Goal: Task Accomplishment & Management: Complete application form

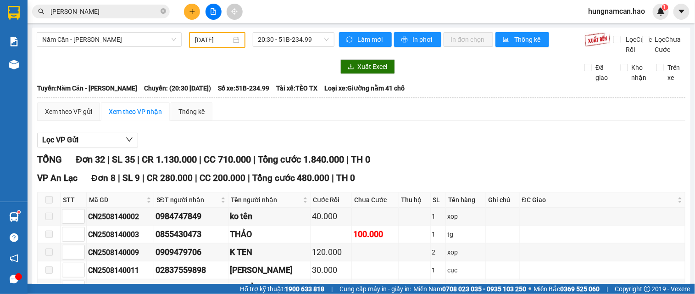
scroll to position [561, 0]
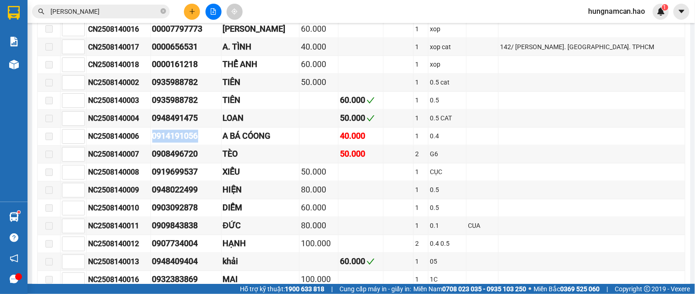
click at [196, 11] on button at bounding box center [192, 12] width 16 height 16
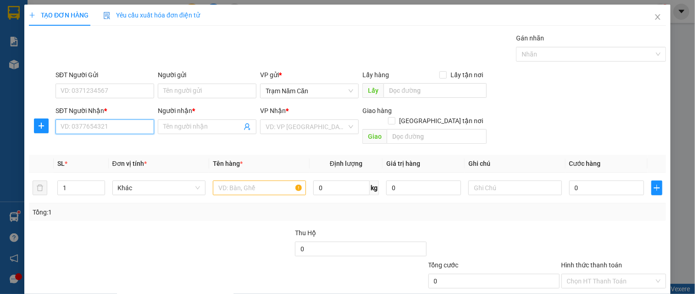
click at [137, 120] on input "SĐT Người Nhận *" at bounding box center [105, 126] width 99 height 15
type input "0933801434"
click at [126, 150] on div "0933801434 - nhi" at bounding box center [104, 145] width 87 height 10
type input "nhi"
checkbox input "true"
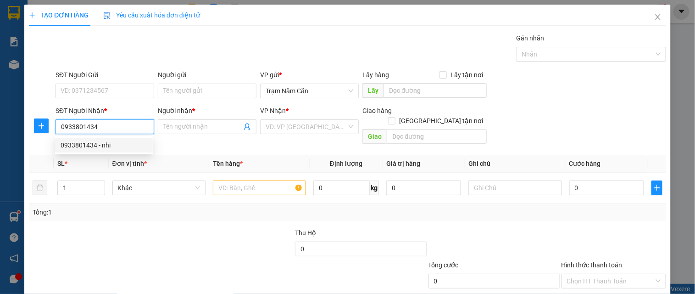
type input "p an phú q2"
type input "30.000"
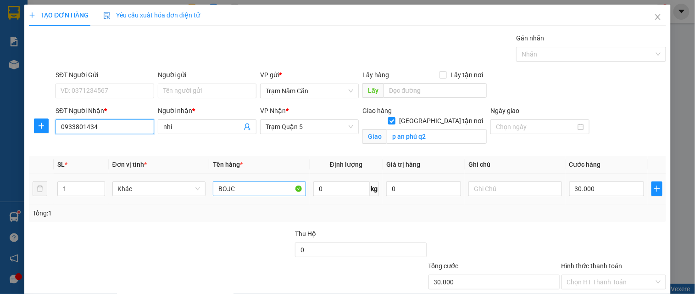
type input "0933801434"
drag, startPoint x: 258, startPoint y: 190, endPoint x: 94, endPoint y: 166, distance: 165.7
click at [99, 167] on table "SL * Đơn vị tính * Tên hàng * Định lượng Giá trị hàng Ghi chú Cước hàng 1 Khác …" at bounding box center [348, 180] width 638 height 49
type input "0.4"
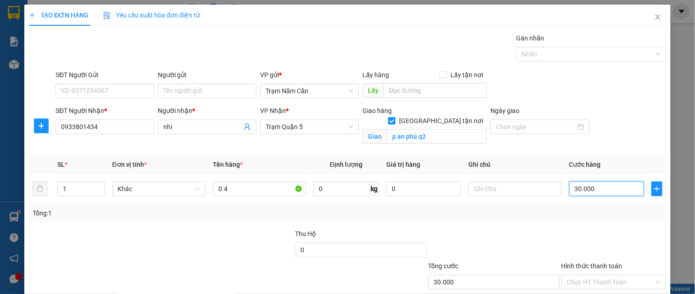
type input "0"
type input "004"
type input "4"
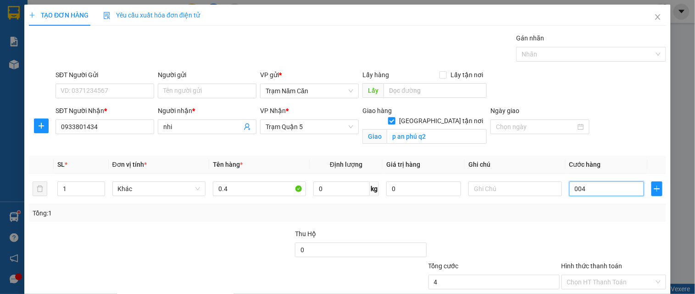
type input "40"
type input "0.040"
click at [572, 228] on div "Transit Pickup Surcharge Ids Transit Deliver Surcharge Ids Transit Deliver Surc…" at bounding box center [348, 183] width 638 height 300
type input "40.000"
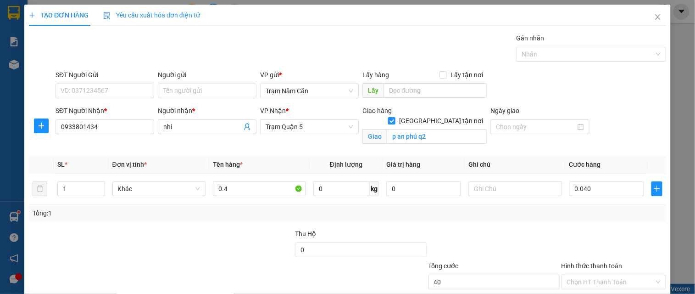
type input "40.000"
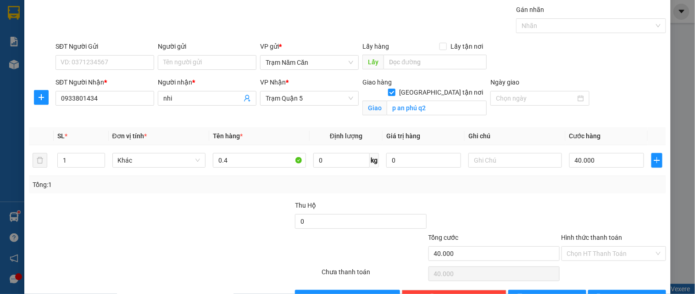
scroll to position [57, 0]
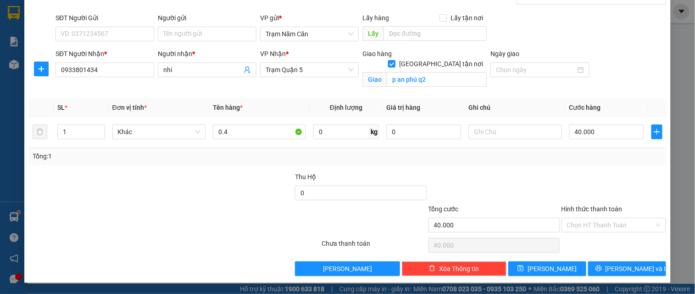
click at [395, 60] on input "[GEOGRAPHIC_DATA] tận nơi" at bounding box center [391, 63] width 6 height 6
checkbox input "false"
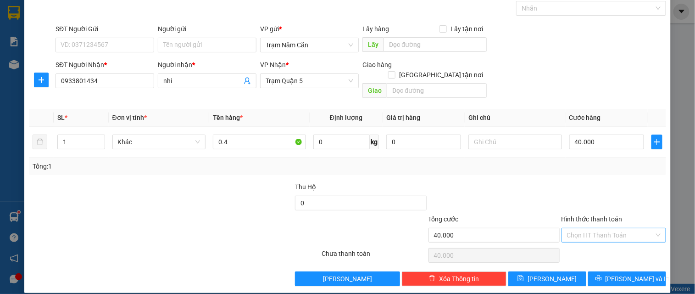
click at [633, 228] on input "Hình thức thanh toán" at bounding box center [610, 235] width 87 height 14
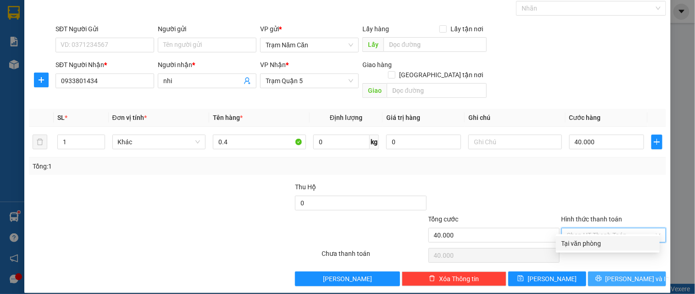
drag, startPoint x: 629, startPoint y: 242, endPoint x: 624, endPoint y: 266, distance: 24.3
click at [627, 251] on div "Tại văn phòng Tại văn phòng" at bounding box center [608, 243] width 104 height 18
click at [623, 274] on span "[PERSON_NAME] và In" at bounding box center [638, 279] width 64 height 10
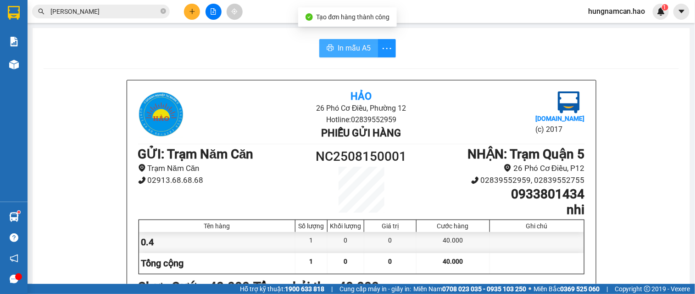
click at [353, 46] on span "In mẫu A5" at bounding box center [354, 47] width 33 height 11
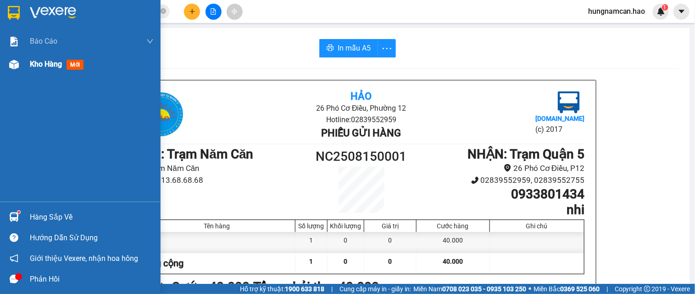
click at [16, 60] on img at bounding box center [14, 65] width 10 height 10
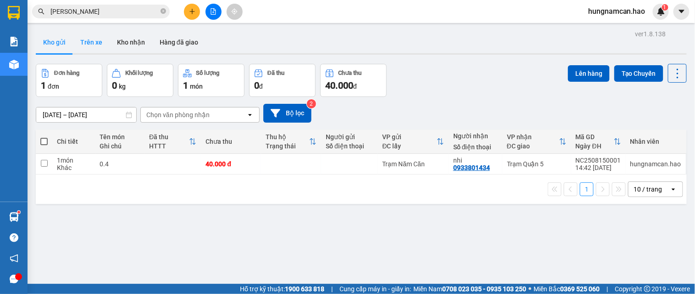
click at [95, 41] on button "Trên xe" at bounding box center [91, 42] width 37 height 22
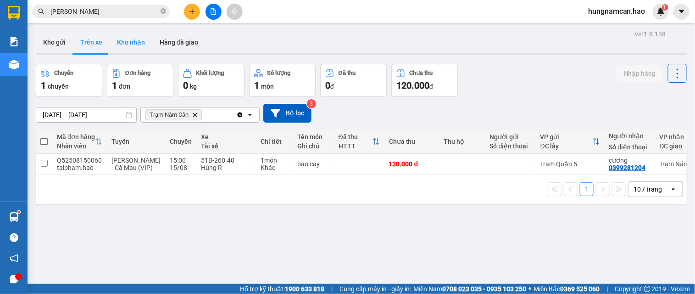
click at [129, 40] on button "Kho nhận" at bounding box center [131, 42] width 43 height 22
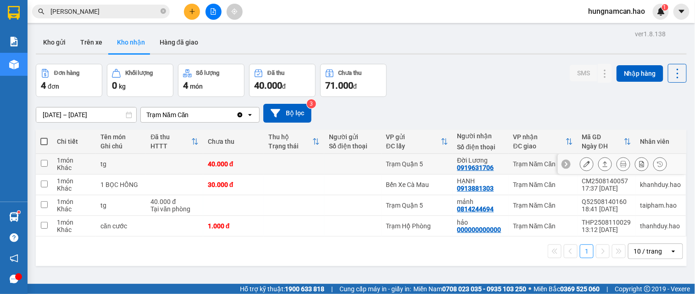
click at [584, 167] on icon at bounding box center [587, 164] width 6 height 6
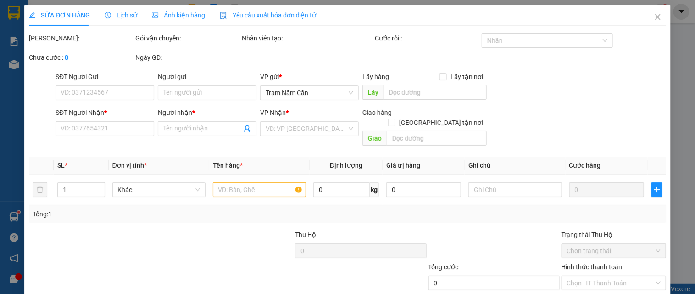
type input "0919631706"
type input "Đời Lương"
type input "40.000"
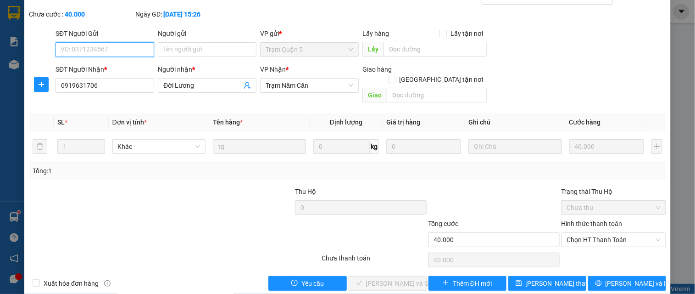
scroll to position [48, 0]
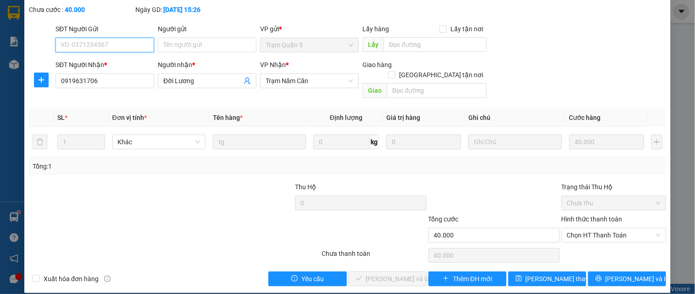
drag, startPoint x: 586, startPoint y: 226, endPoint x: 586, endPoint y: 235, distance: 8.3
click at [586, 229] on span "Chọn HT Thanh Toán" at bounding box center [614, 235] width 94 height 14
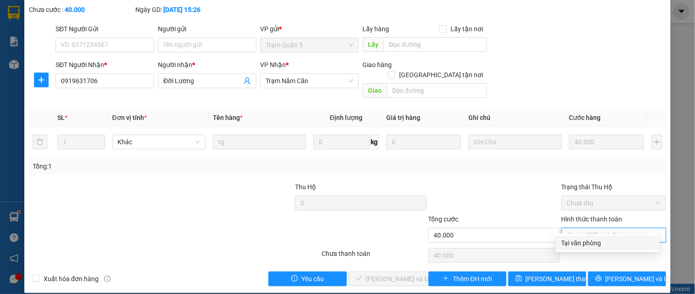
click at [586, 245] on div "Tại văn phòng" at bounding box center [608, 243] width 93 height 10
type input "0"
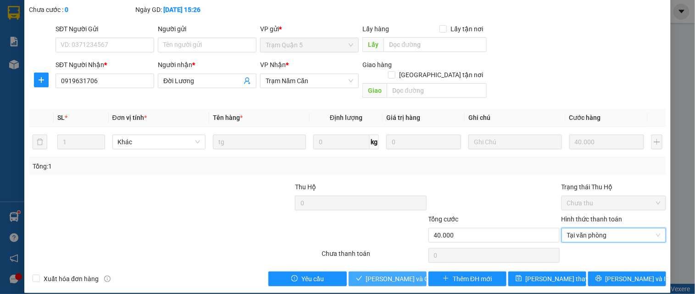
click at [394, 274] on span "[PERSON_NAME] và Giao hàng" at bounding box center [410, 279] width 88 height 10
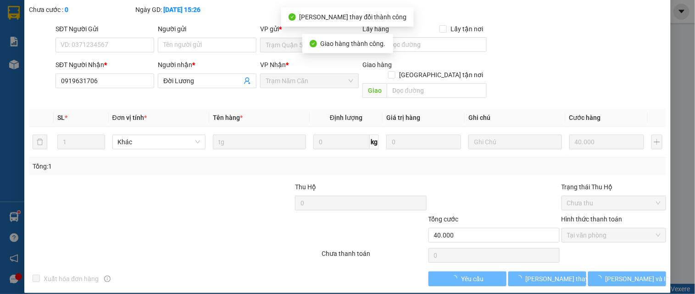
scroll to position [0, 0]
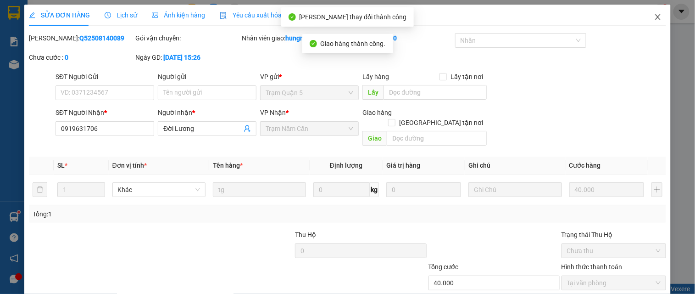
click at [656, 17] on icon "close" at bounding box center [658, 17] width 5 height 6
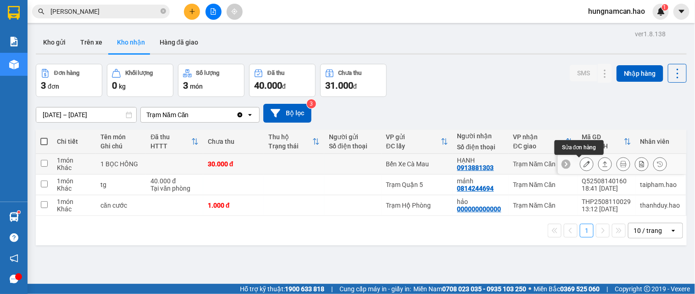
click at [584, 167] on icon at bounding box center [587, 164] width 6 height 6
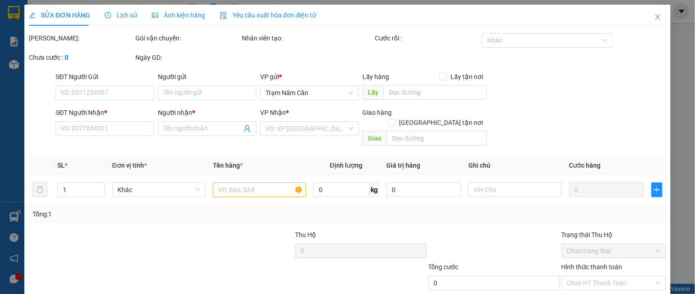
type input "0913881303"
type input "HẠNH"
type input "30.000"
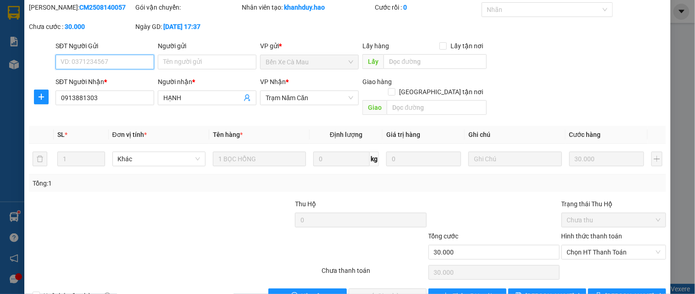
scroll to position [48, 0]
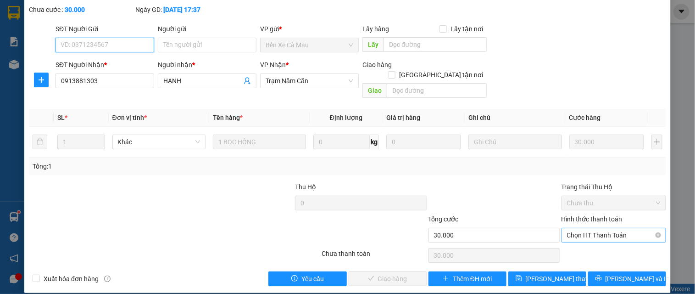
click at [588, 228] on span "Chọn HT Thanh Toán" at bounding box center [614, 235] width 94 height 14
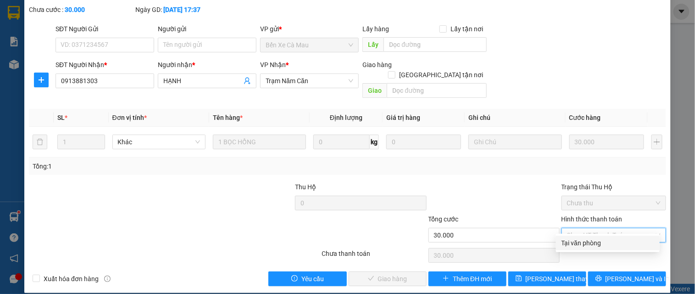
click at [582, 242] on div "Tại văn phòng" at bounding box center [608, 243] width 93 height 10
type input "0"
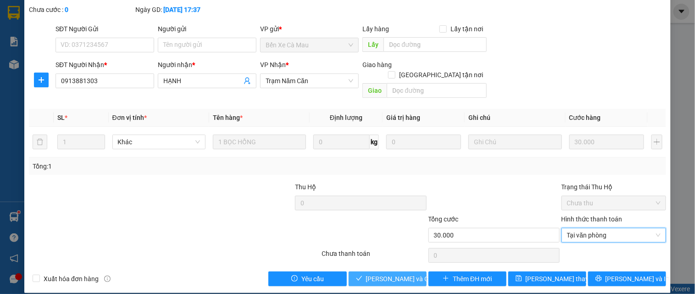
click at [404, 274] on span "[PERSON_NAME] và Giao hàng" at bounding box center [410, 279] width 88 height 10
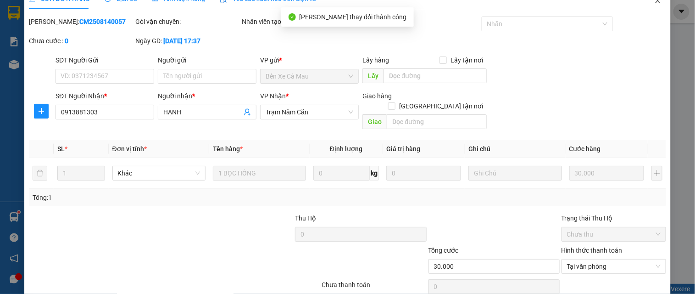
scroll to position [0, 0]
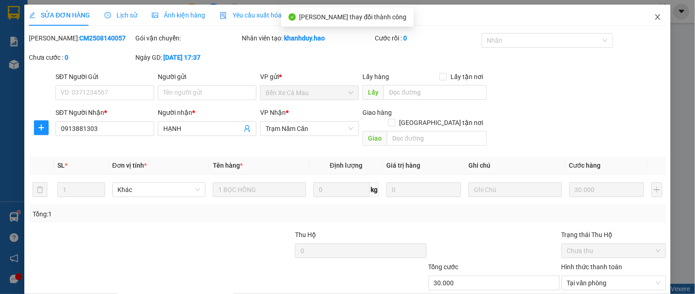
click at [655, 18] on icon "close" at bounding box center [658, 16] width 7 height 7
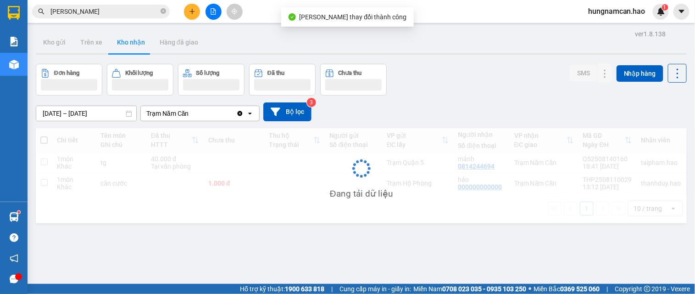
scroll to position [42, 0]
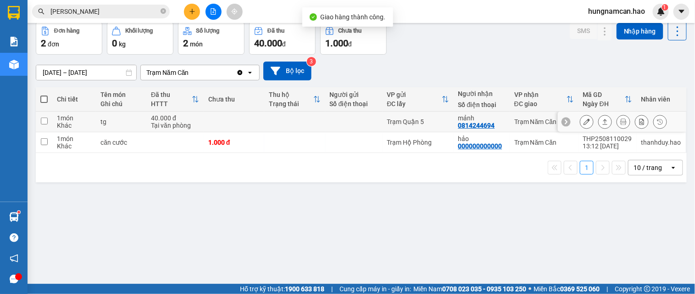
click at [599, 117] on button at bounding box center [605, 122] width 13 height 16
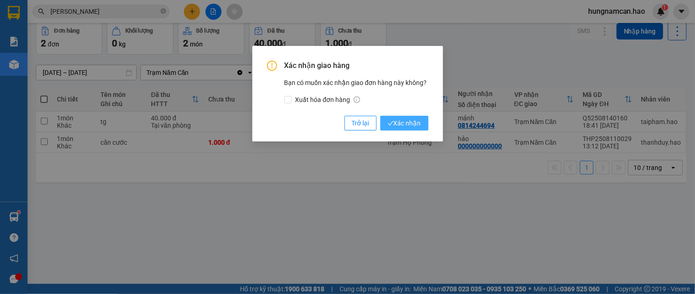
click at [412, 125] on span "Xác nhận" at bounding box center [405, 123] width 34 height 10
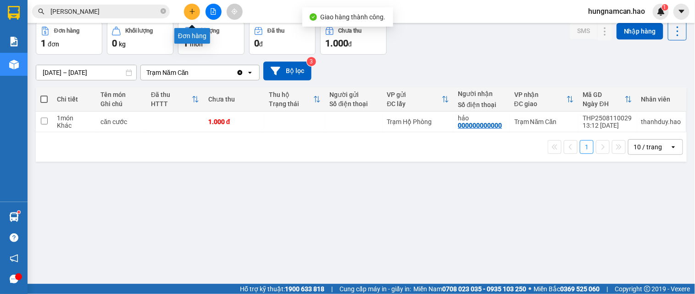
click at [195, 11] on icon "plus" at bounding box center [192, 11] width 6 height 6
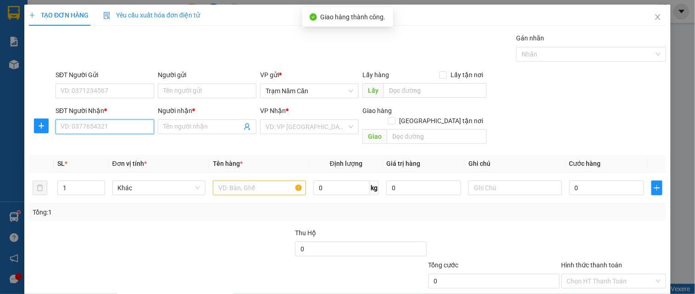
click at [73, 122] on input "SĐT Người Nhận *" at bounding box center [105, 126] width 99 height 15
click at [121, 124] on input "SĐT Người Nhận *" at bounding box center [105, 126] width 99 height 15
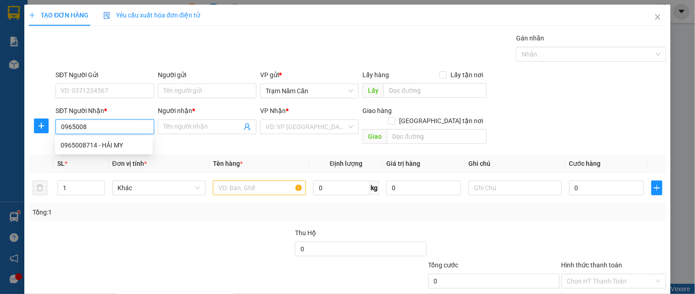
click at [108, 145] on div "0965008714 - HẢI MY" at bounding box center [104, 145] width 87 height 10
type input "0965008714"
type input "HẢI MY"
checkbox input "true"
type input "P2 , PHU NHUAN"
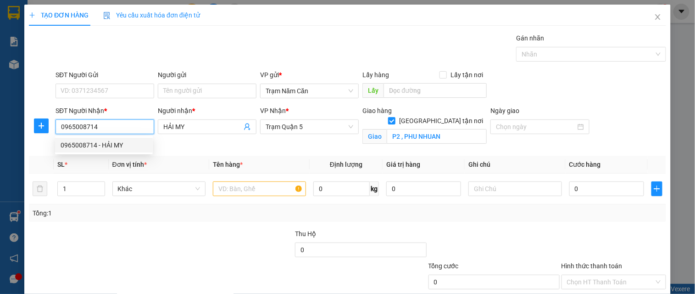
type input "30.000"
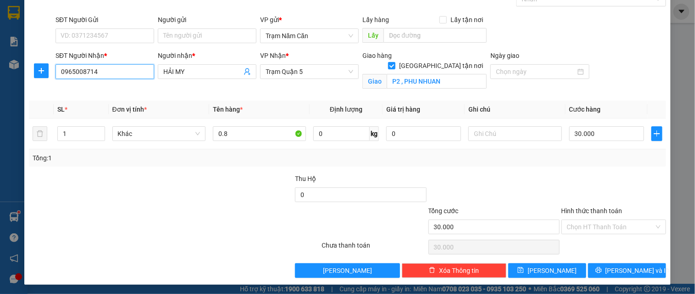
scroll to position [57, 0]
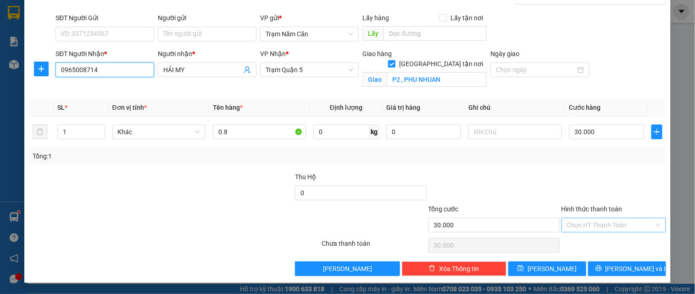
type input "0965008714"
click at [601, 241] on div "Transit Pickup Surcharge Ids Transit Deliver Surcharge Ids Transit Deliver Surc…" at bounding box center [348, 126] width 638 height 300
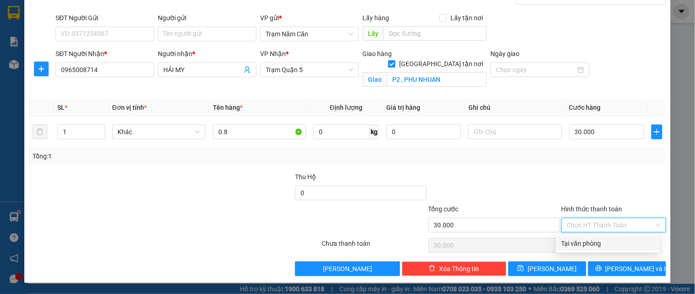
click at [599, 246] on div "Tại văn phòng" at bounding box center [608, 243] width 93 height 10
type input "0"
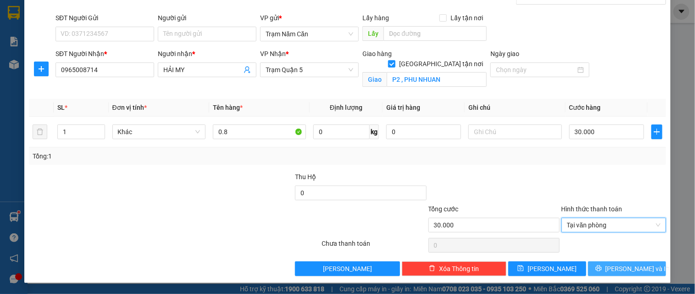
click at [607, 264] on button "[PERSON_NAME] và In" at bounding box center [628, 268] width 78 height 15
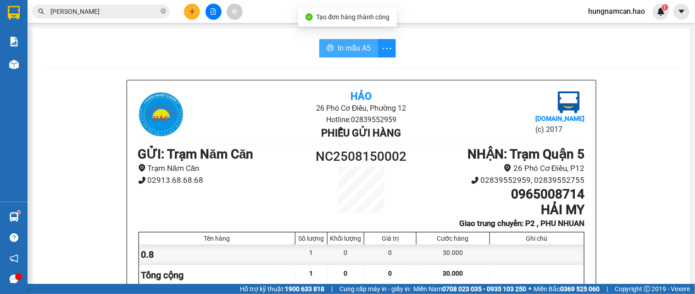
click at [347, 51] on span "In mẫu A5" at bounding box center [354, 47] width 33 height 11
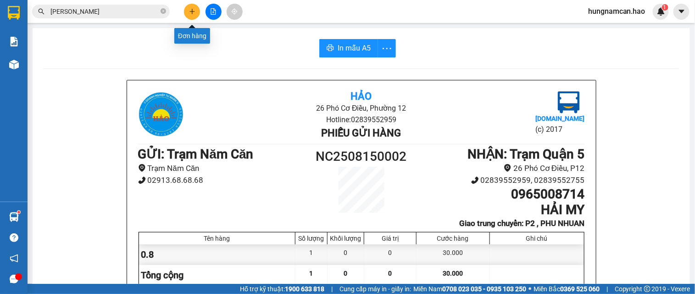
click at [194, 14] on icon "plus" at bounding box center [192, 11] width 6 height 6
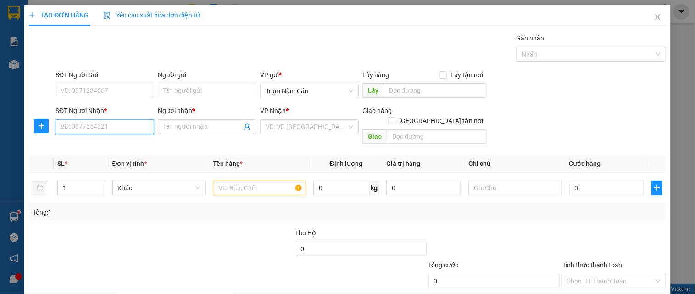
click at [120, 129] on input "SĐT Người Nhận *" at bounding box center [105, 126] width 99 height 15
type input "0345733"
click at [366, 45] on div "Gán nhãn Nhãn" at bounding box center [361, 49] width 615 height 32
click at [137, 132] on input "SĐT Người Nhận *" at bounding box center [105, 126] width 99 height 15
click at [75, 140] on div "0785230945 - TAM" at bounding box center [104, 145] width 87 height 10
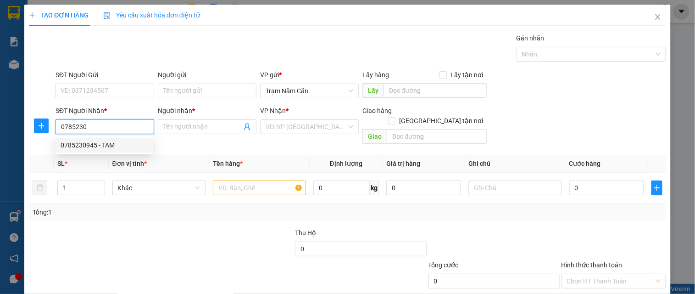
type input "0785230945"
type input "TAM"
checkbox input "true"
type input "QUAN TAN BINH"
type input "60.000"
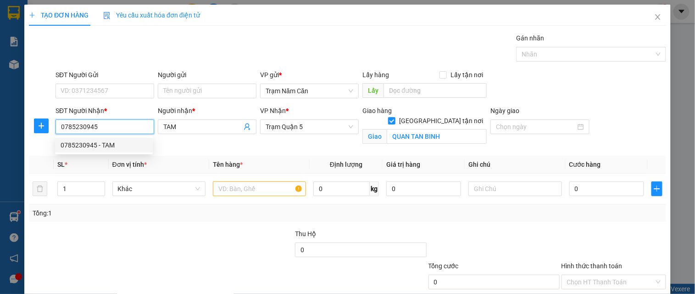
type input "60.000"
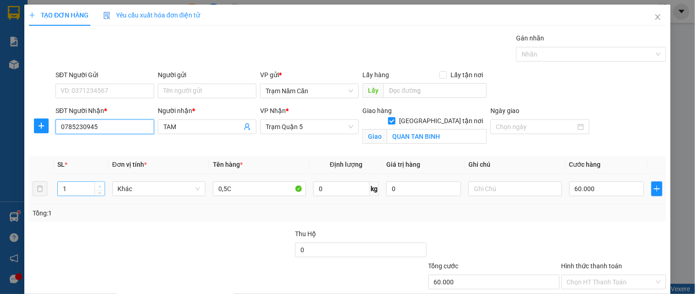
click at [98, 186] on div at bounding box center [100, 189] width 10 height 14
type input "0785230945"
type input "2"
click at [98, 185] on icon "up" at bounding box center [99, 186] width 3 height 3
click at [634, 187] on input "60.000" at bounding box center [607, 188] width 75 height 15
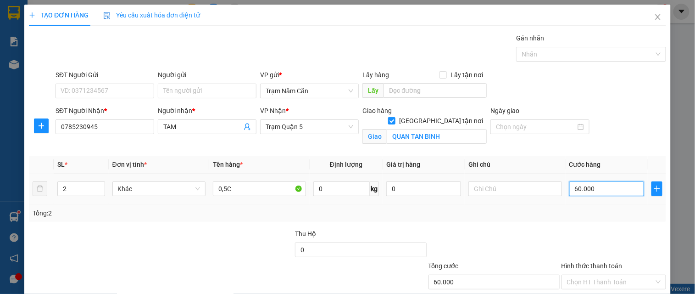
type input "0"
type input "1"
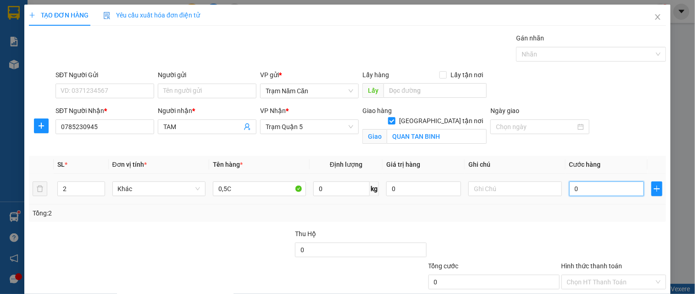
type input "001"
type input "12"
type input "0.012"
type input "120"
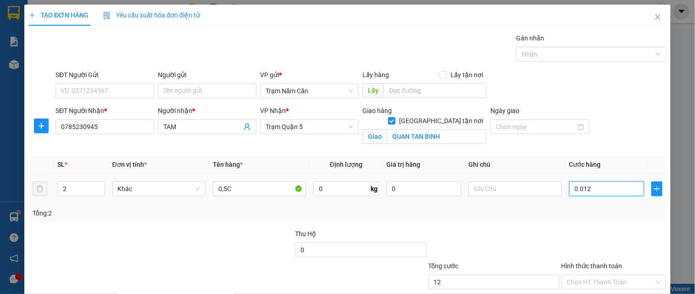
type input "120"
type input "00.120"
type input "120.000"
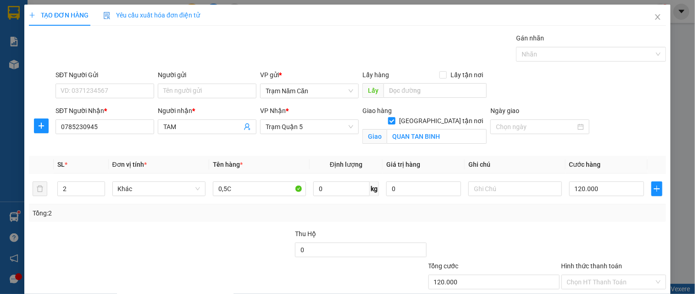
click at [603, 212] on div "Tổng: 2" at bounding box center [348, 213] width 630 height 10
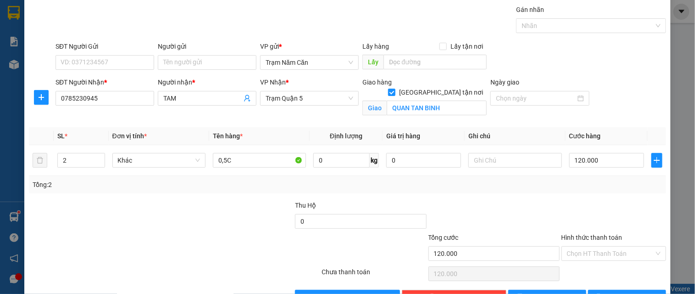
scroll to position [57, 0]
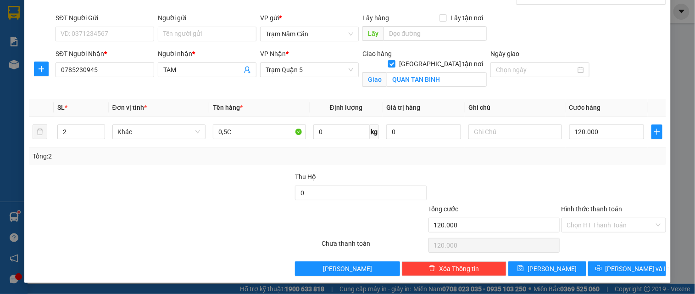
click at [594, 233] on div "Hình thức thanh toán Chọn HT Thanh Toán" at bounding box center [614, 220] width 105 height 32
click at [597, 226] on input "Hình thức thanh toán" at bounding box center [610, 225] width 87 height 14
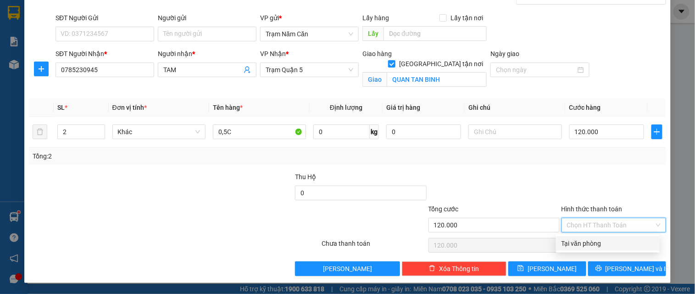
click at [597, 247] on div "Tại văn phòng" at bounding box center [608, 243] width 93 height 10
type input "0"
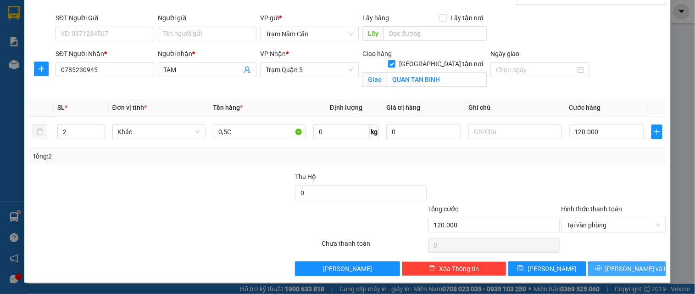
click at [604, 261] on button "[PERSON_NAME] và In" at bounding box center [628, 268] width 78 height 15
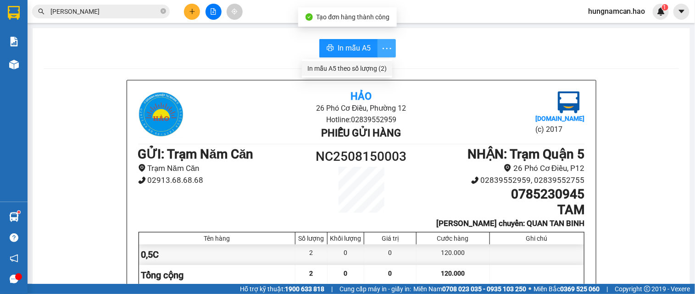
click at [371, 70] on div "In mẫu A5 theo số lượng (2)" at bounding box center [347, 68] width 79 height 10
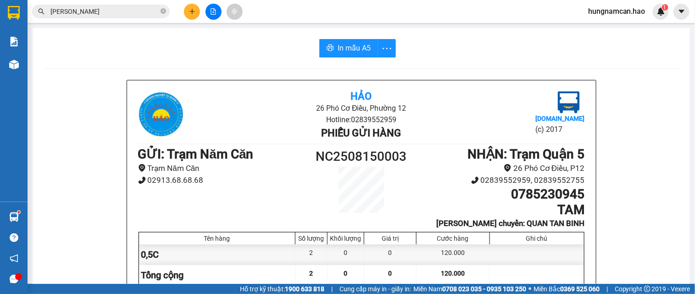
click at [191, 11] on icon "plus" at bounding box center [192, 11] width 5 height 0
